Goal: Check status: Check status

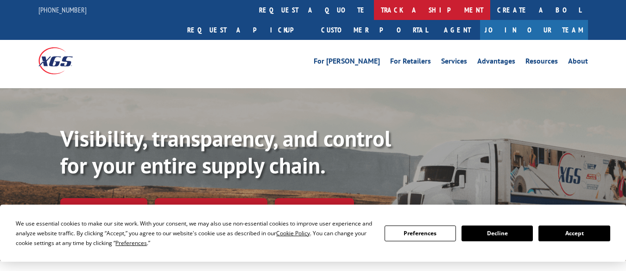
click at [374, 9] on link "track a shipment" at bounding box center [432, 10] width 116 height 20
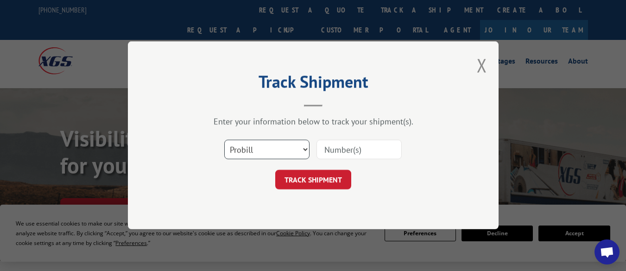
drag, startPoint x: 302, startPoint y: 149, endPoint x: 295, endPoint y: 150, distance: 7.1
click at [302, 149] on select "Select category... Probill BOL PO" at bounding box center [266, 149] width 85 height 19
select select "bol"
click at [224, 140] on select "Select category... Probill BOL PO" at bounding box center [266, 149] width 85 height 19
click at [351, 151] on input at bounding box center [358, 149] width 85 height 19
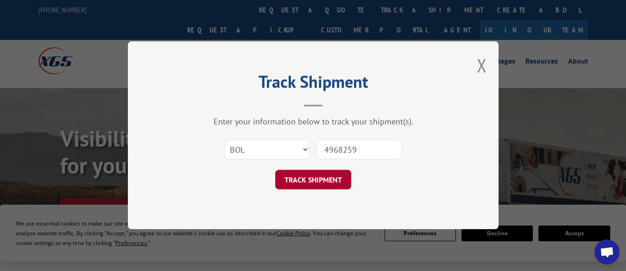
type input "4968259"
click at [330, 180] on button "TRACK SHIPMENT" at bounding box center [313, 179] width 76 height 19
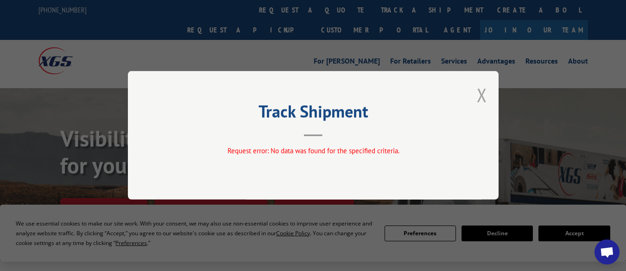
click at [482, 100] on button "Close modal" at bounding box center [482, 94] width 10 height 25
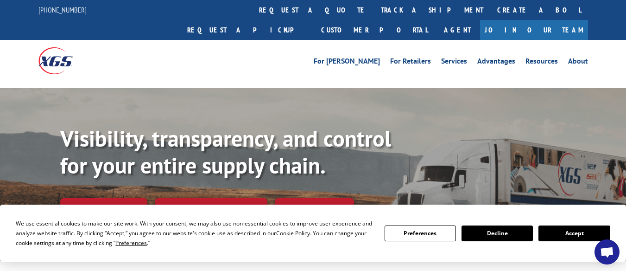
click at [374, 6] on link "track a shipment" at bounding box center [432, 10] width 116 height 20
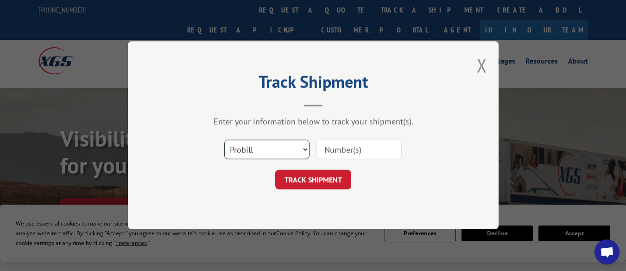
click at [302, 151] on select "Select category... Probill BOL PO" at bounding box center [266, 149] width 85 height 19
select select "bol"
click at [224, 140] on select "Select category... Probill BOL PO" at bounding box center [266, 149] width 85 height 19
click at [353, 151] on input at bounding box center [358, 149] width 85 height 19
click at [355, 154] on input at bounding box center [358, 149] width 85 height 19
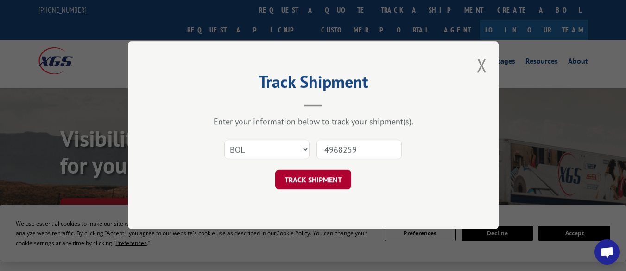
type input "4968259"
click at [305, 180] on button "TRACK SHIPMENT" at bounding box center [313, 179] width 76 height 19
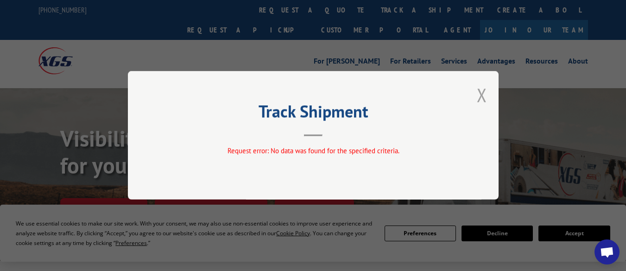
click at [479, 95] on button "Close modal" at bounding box center [482, 94] width 10 height 25
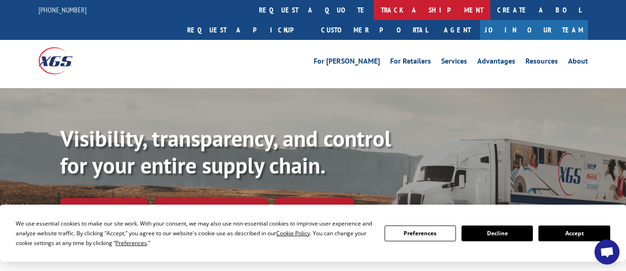
click at [374, 9] on link "track a shipment" at bounding box center [432, 10] width 116 height 20
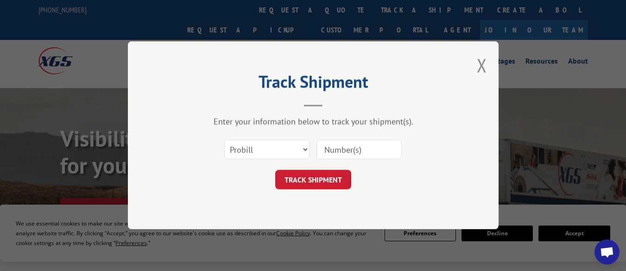
click at [330, 149] on input at bounding box center [358, 149] width 85 height 19
type input "4968259"
click at [324, 184] on button "TRACK SHIPMENT" at bounding box center [313, 179] width 76 height 19
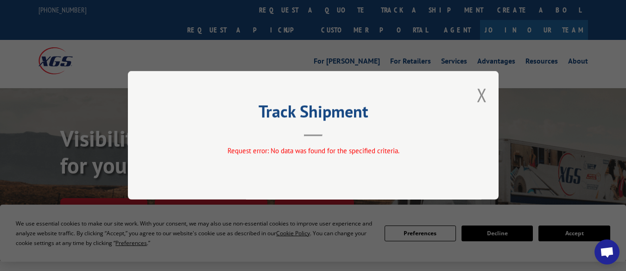
click at [483, 99] on button "Close modal" at bounding box center [482, 94] width 10 height 25
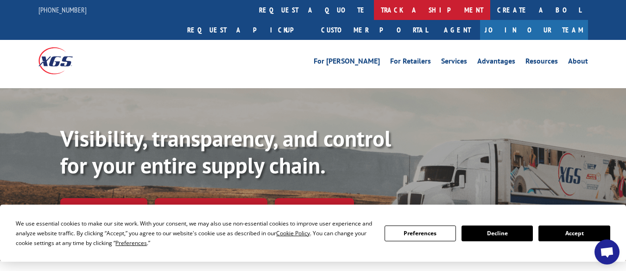
click at [374, 10] on link "track a shipment" at bounding box center [432, 10] width 116 height 20
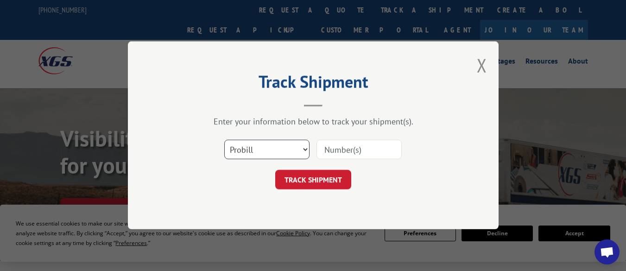
click at [307, 147] on select "Select category... Probill BOL PO" at bounding box center [266, 149] width 85 height 19
select select "po"
click at [224, 140] on select "Select category... Probill BOL PO" at bounding box center [266, 149] width 85 height 19
click at [360, 151] on input at bounding box center [358, 149] width 85 height 19
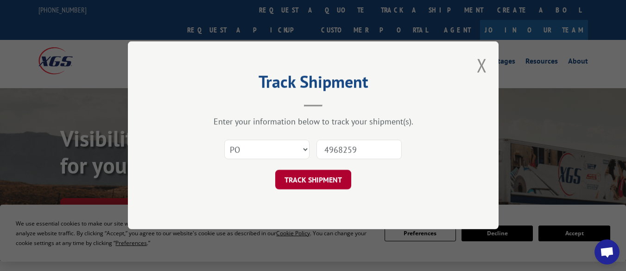
type input "4968259"
click at [325, 182] on button "TRACK SHIPMENT" at bounding box center [313, 179] width 76 height 19
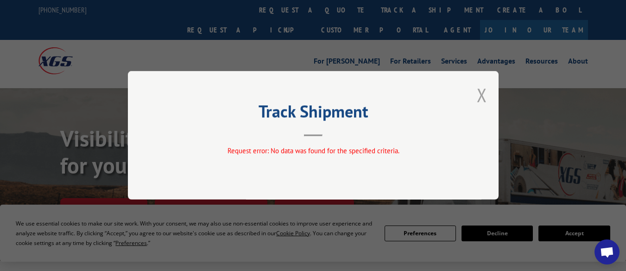
click at [481, 95] on button "Close modal" at bounding box center [482, 94] width 10 height 25
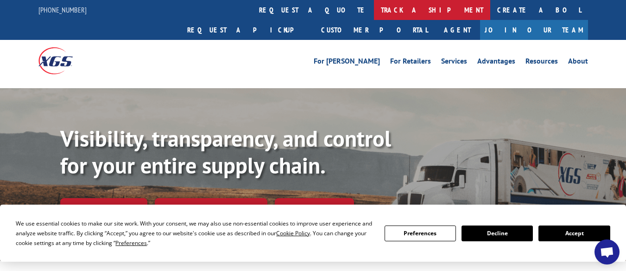
click at [374, 10] on link "track a shipment" at bounding box center [432, 10] width 116 height 20
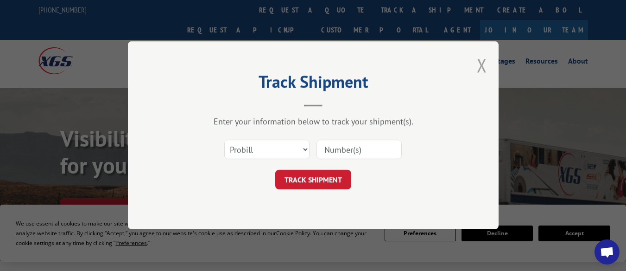
click at [484, 71] on button "Close modal" at bounding box center [482, 65] width 10 height 25
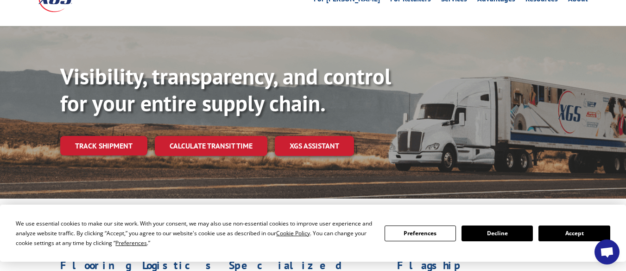
scroll to position [93, 0]
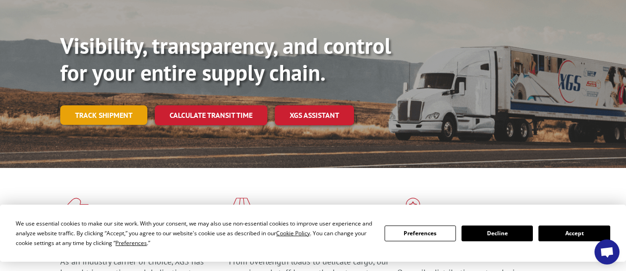
click at [120, 105] on link "Track shipment" at bounding box center [103, 114] width 87 height 19
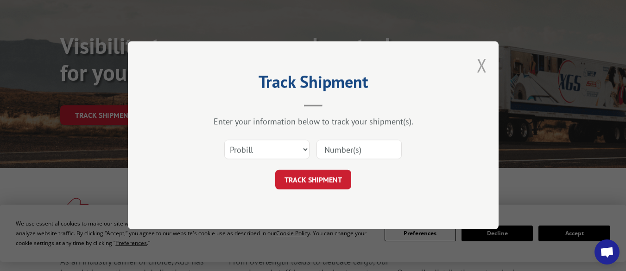
click at [481, 66] on button "Close modal" at bounding box center [482, 65] width 10 height 25
